Goal: Transaction & Acquisition: Download file/media

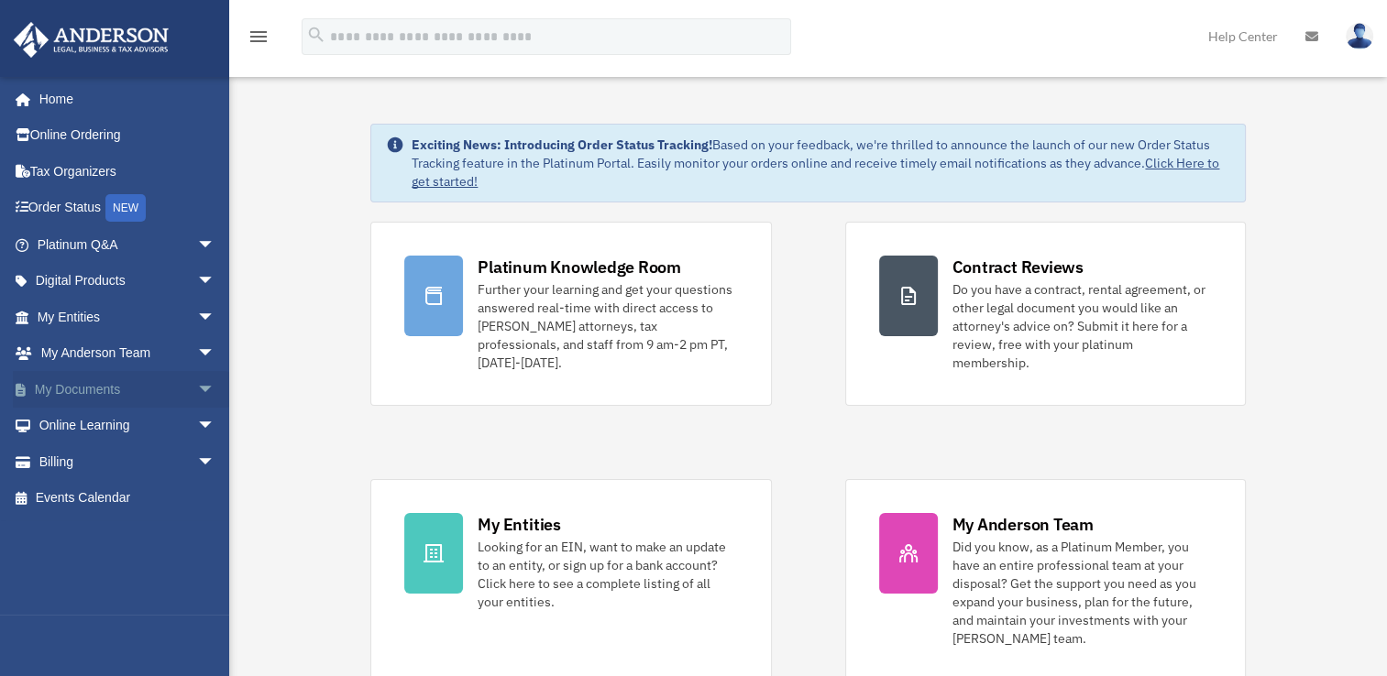
click at [197, 391] on span "arrow_drop_down" at bounding box center [215, 390] width 37 height 38
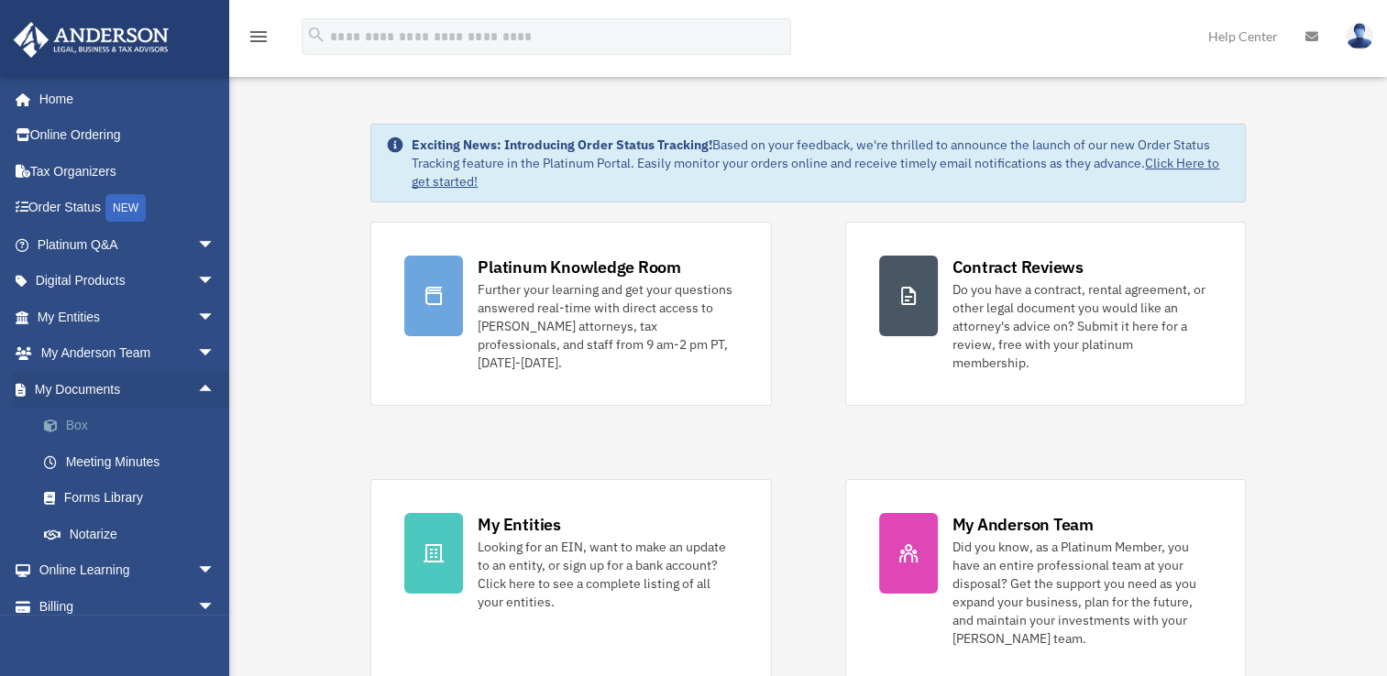
click at [74, 417] on link "Box" at bounding box center [134, 426] width 217 height 37
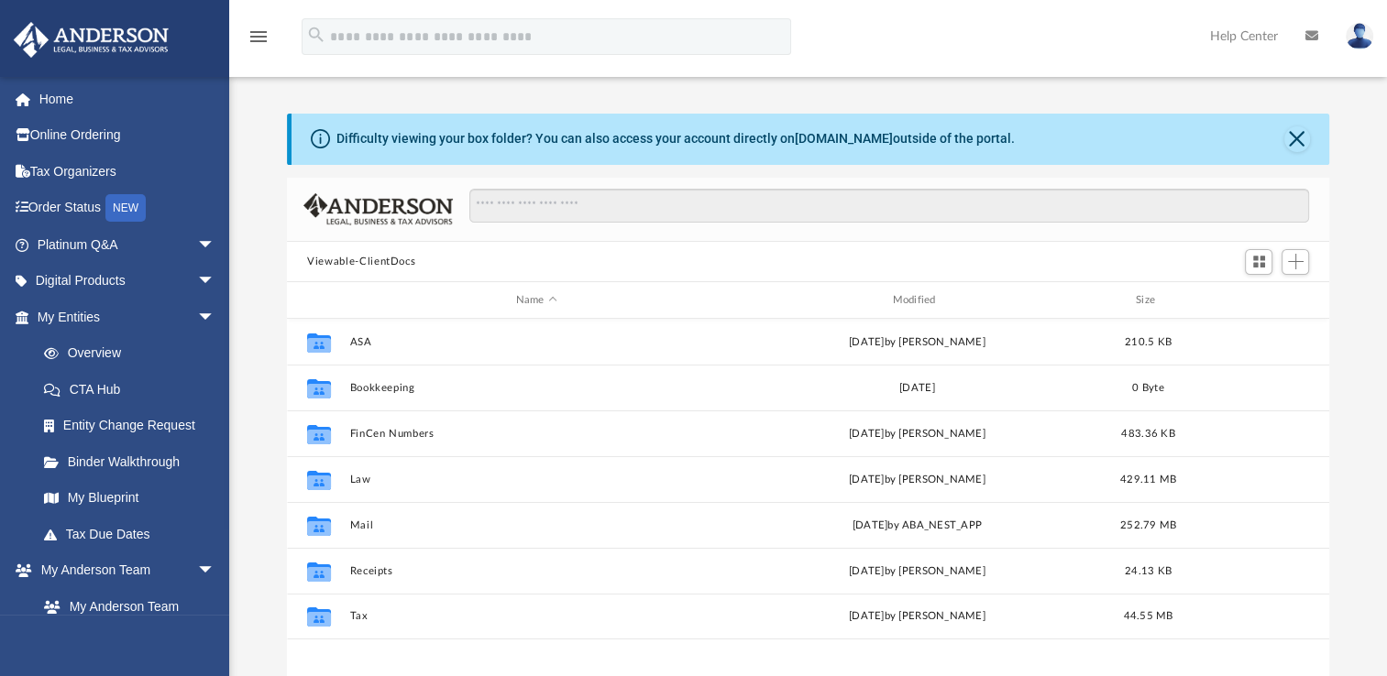
scroll to position [402, 1027]
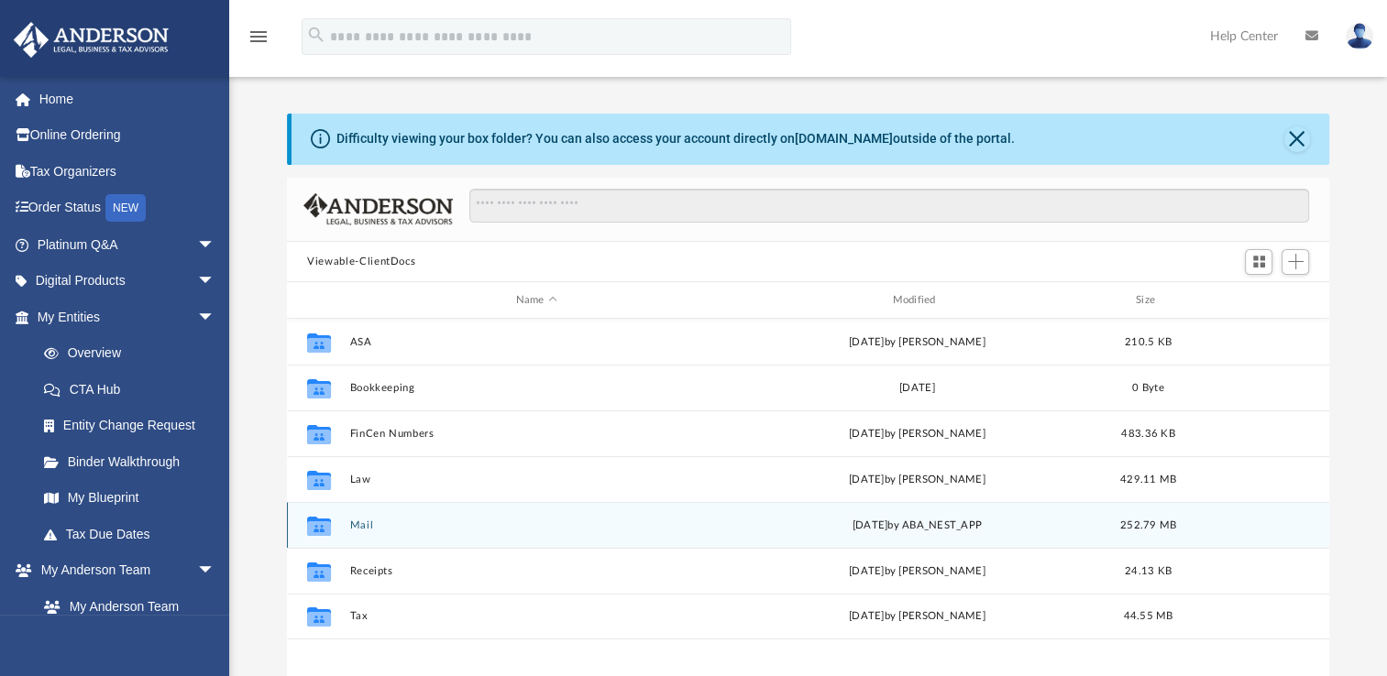
click at [356, 525] on button "Mail" at bounding box center [536, 526] width 373 height 12
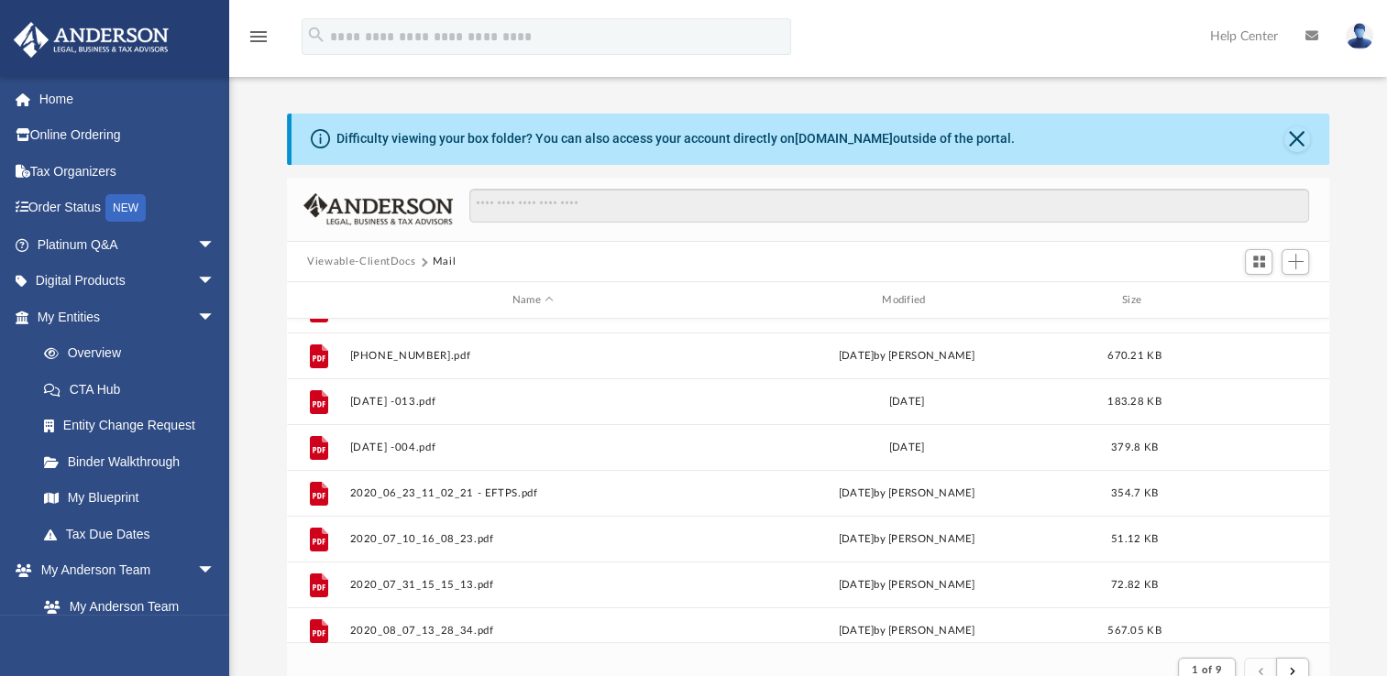
scroll to position [0, 0]
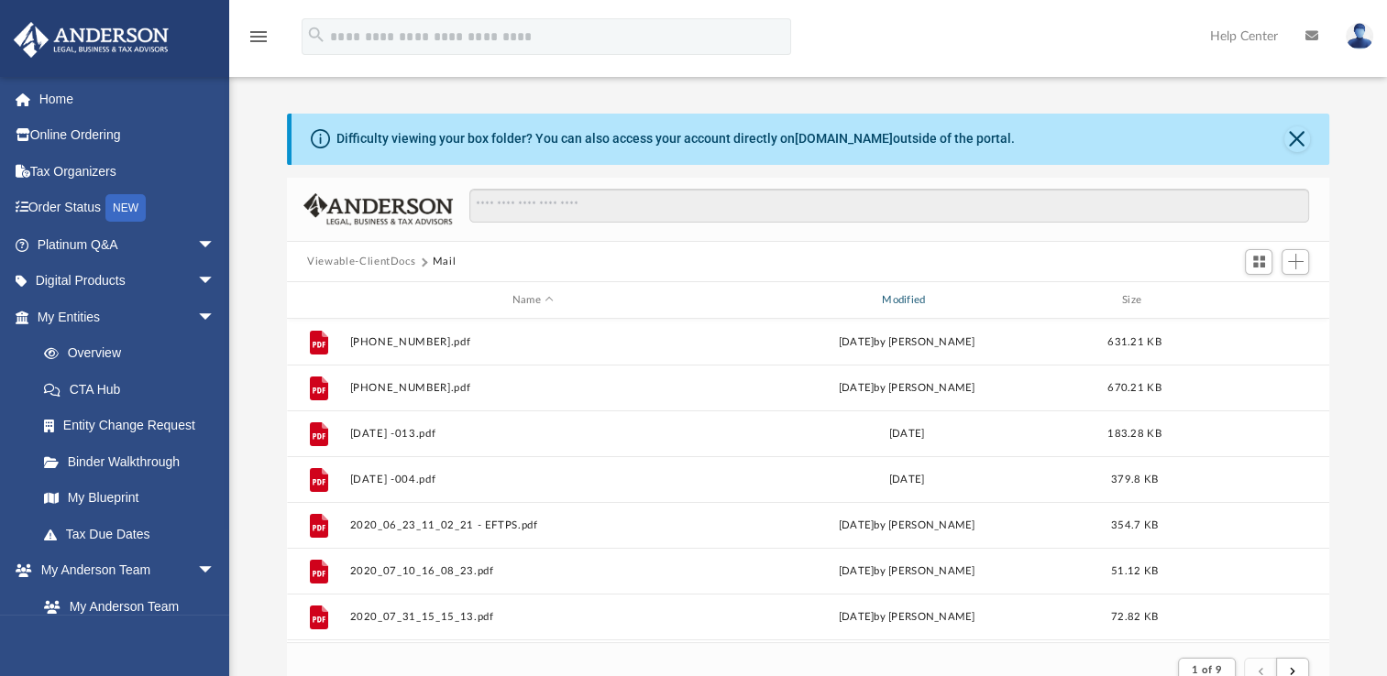
click at [913, 302] on div "Modified" at bounding box center [906, 300] width 367 height 16
click at [902, 302] on div "Modified" at bounding box center [906, 300] width 367 height 16
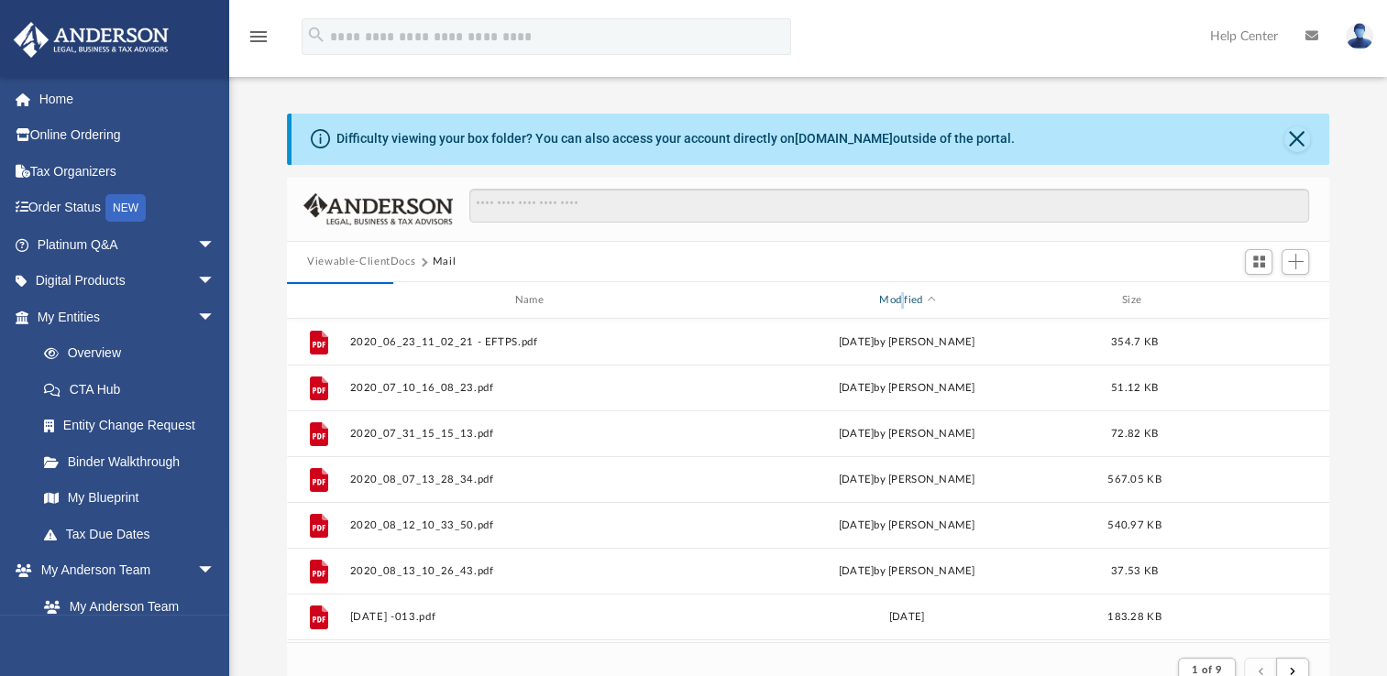
click at [902, 298] on div "Modified" at bounding box center [906, 300] width 367 height 16
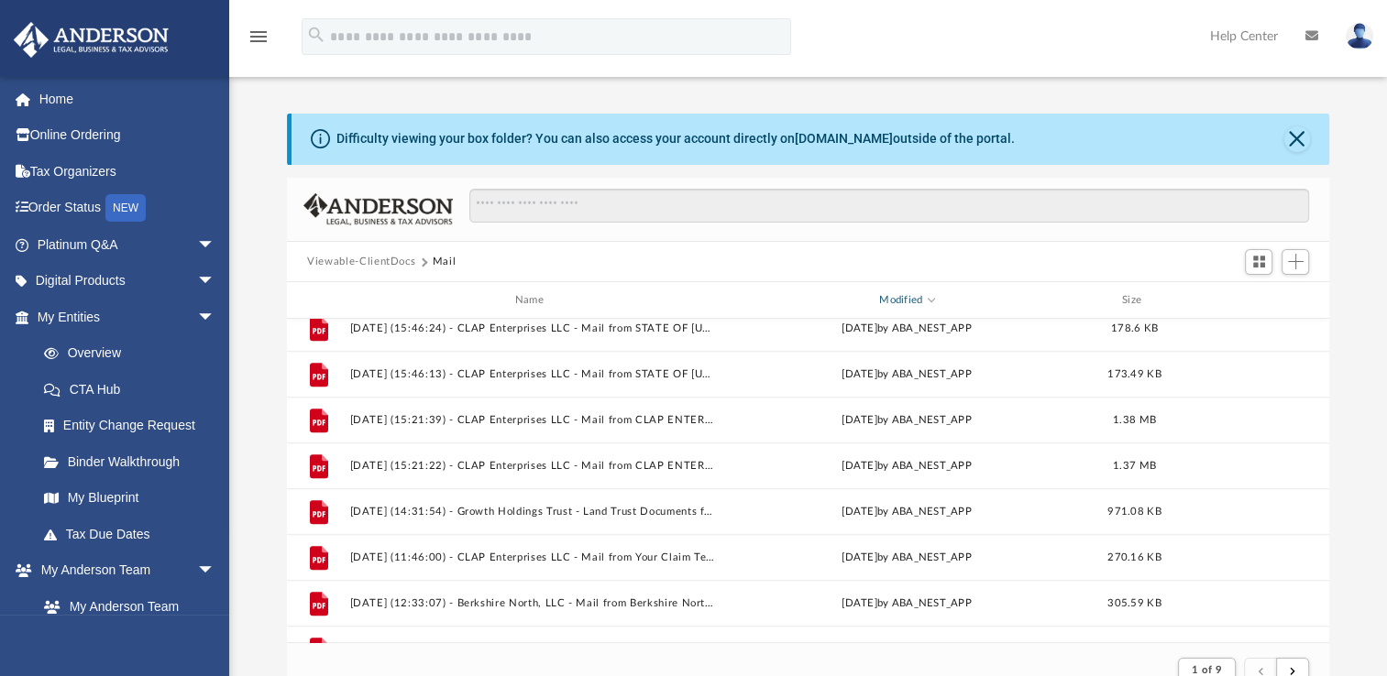
scroll to position [1375, 0]
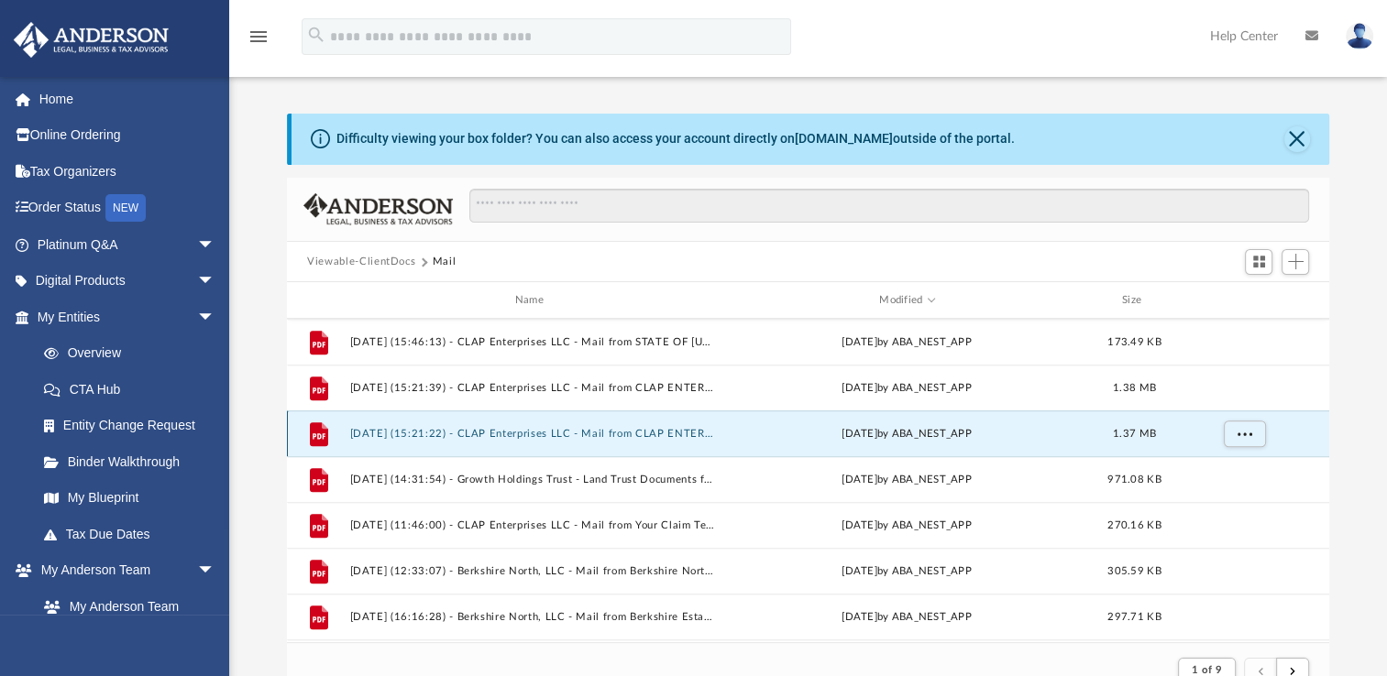
click at [449, 437] on button "2025.07.08 (15:21:22) - CLAP Enterprises LLC - Mail from CLAP ENTERPRISES LLC.p…" at bounding box center [533, 434] width 366 height 12
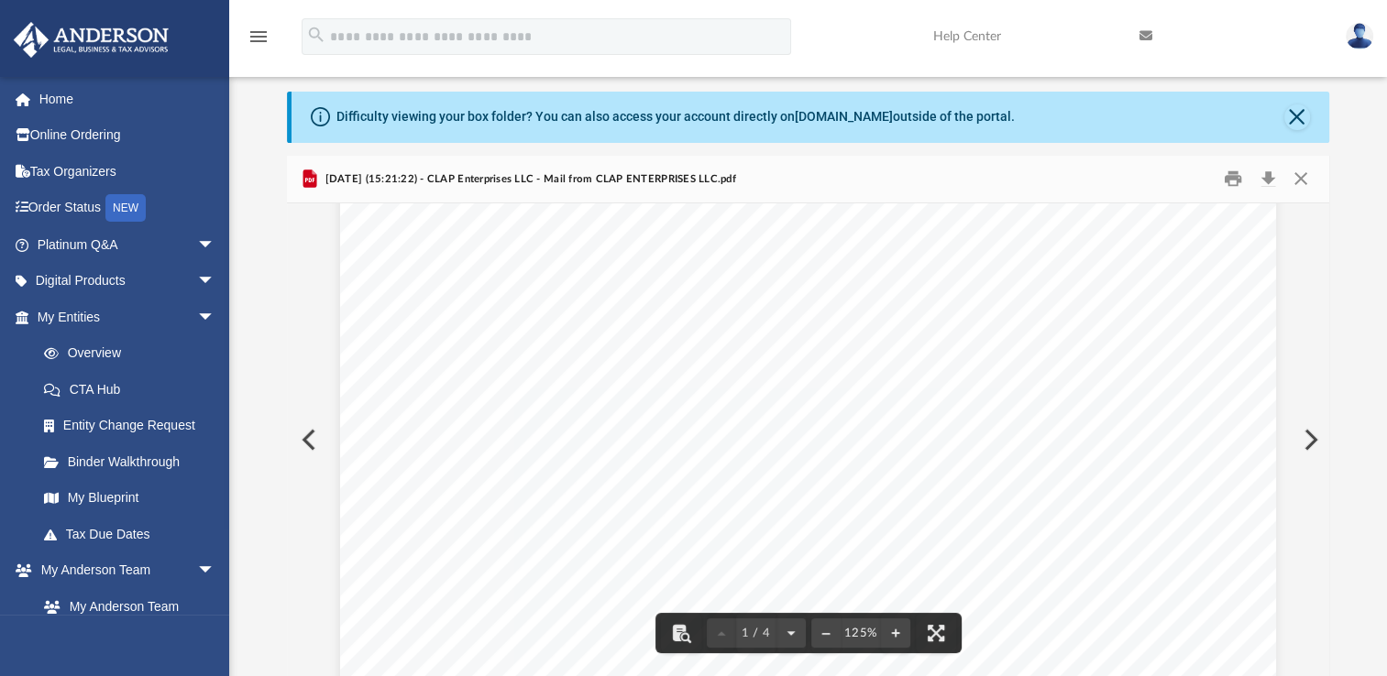
scroll to position [173, 0]
click at [1270, 181] on button "Download" at bounding box center [1267, 179] width 33 height 28
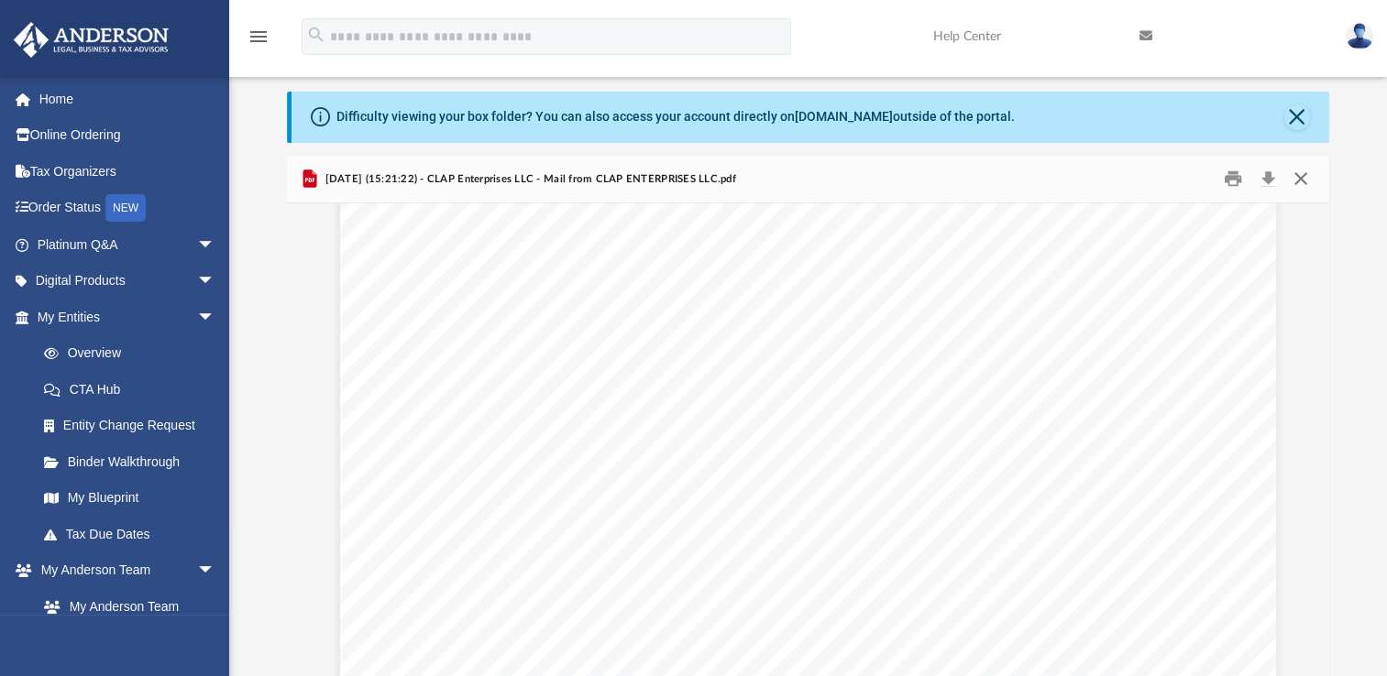
click at [1300, 178] on button "Close" at bounding box center [1299, 179] width 33 height 28
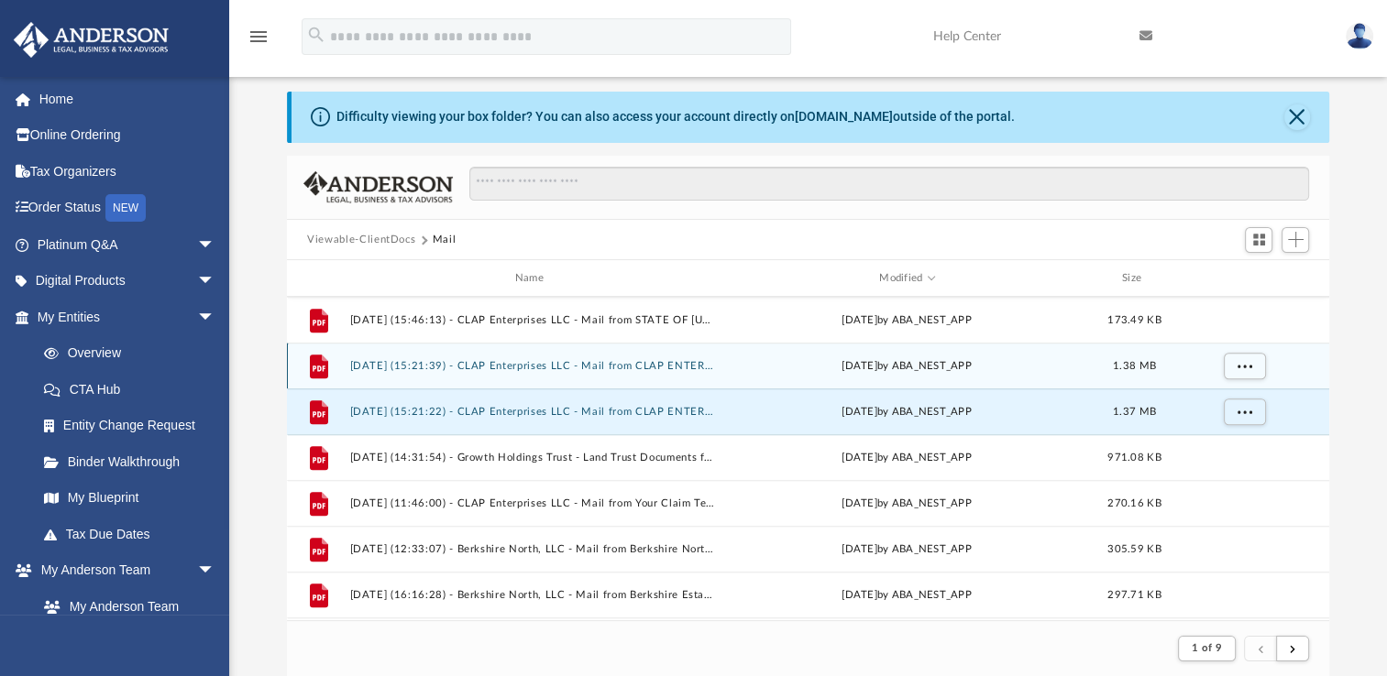
click at [532, 367] on button "2025.07.08 (15:21:39) - CLAP Enterprises LLC - Mail from CLAP ENTERPRISES, LLC.…" at bounding box center [533, 366] width 366 height 12
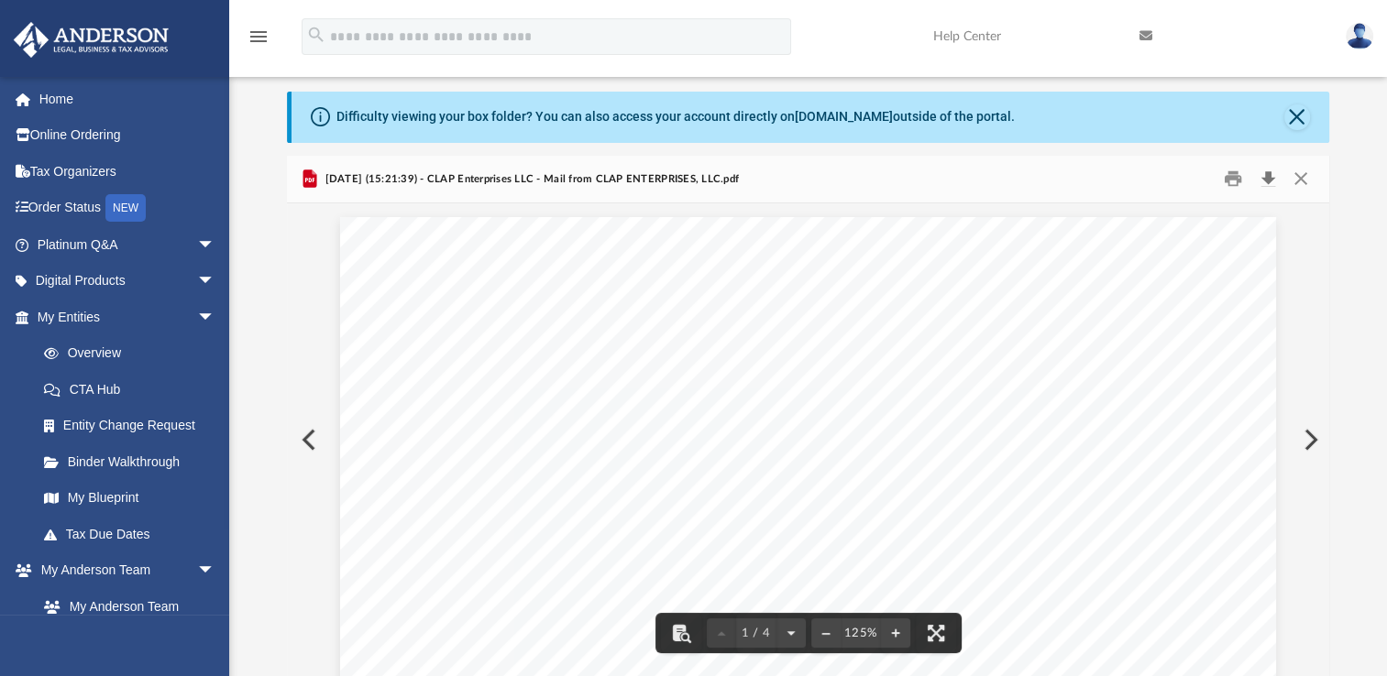
click at [1265, 176] on button "Download" at bounding box center [1267, 179] width 33 height 28
